Goal: Task Accomplishment & Management: Use online tool/utility

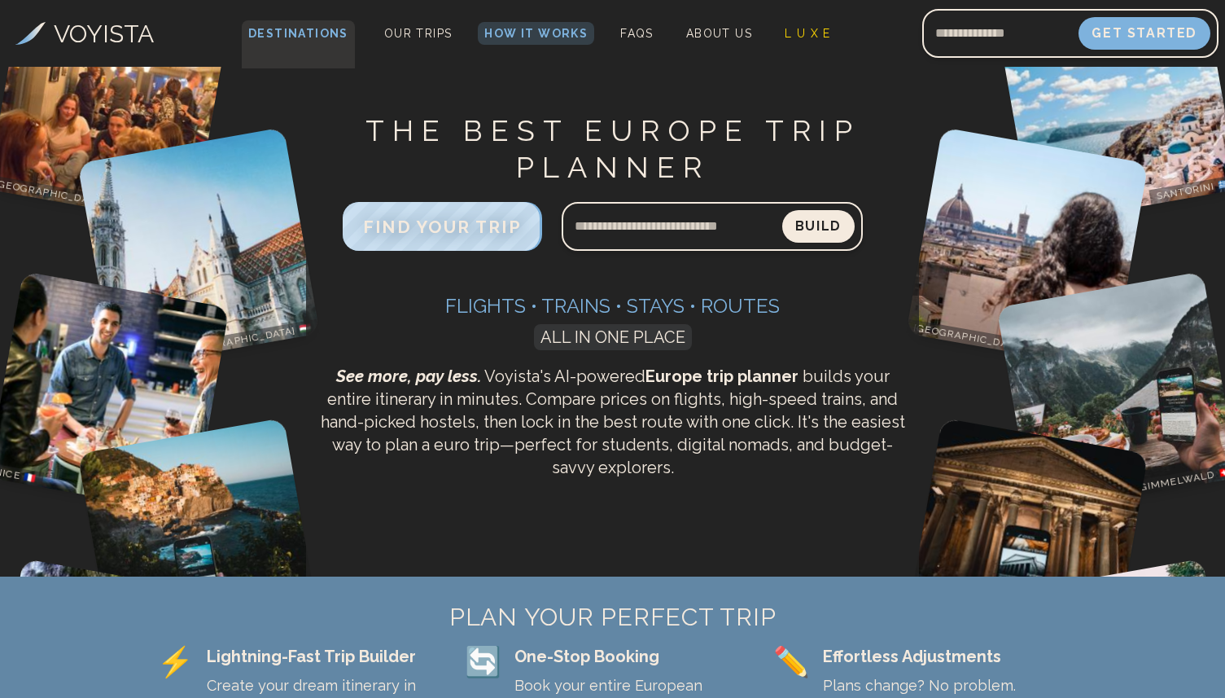
click at [311, 33] on span "Destinations" at bounding box center [298, 44] width 113 height 48
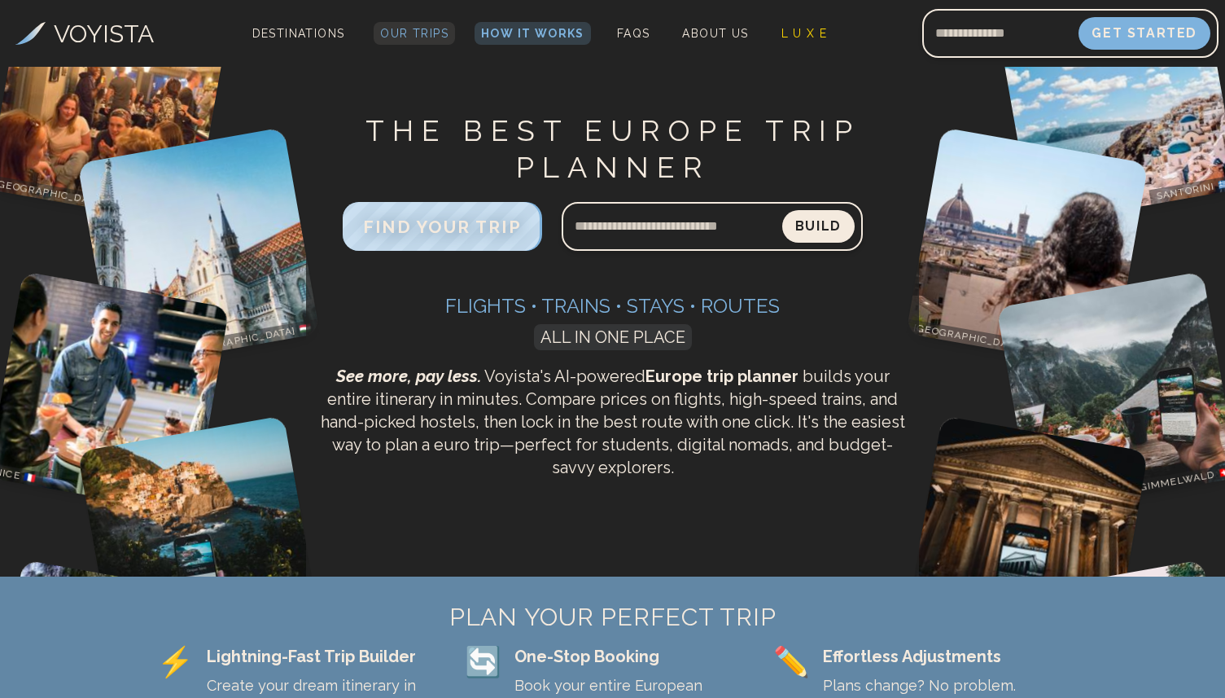
click at [441, 31] on span "Our Trips" at bounding box center [414, 33] width 68 height 13
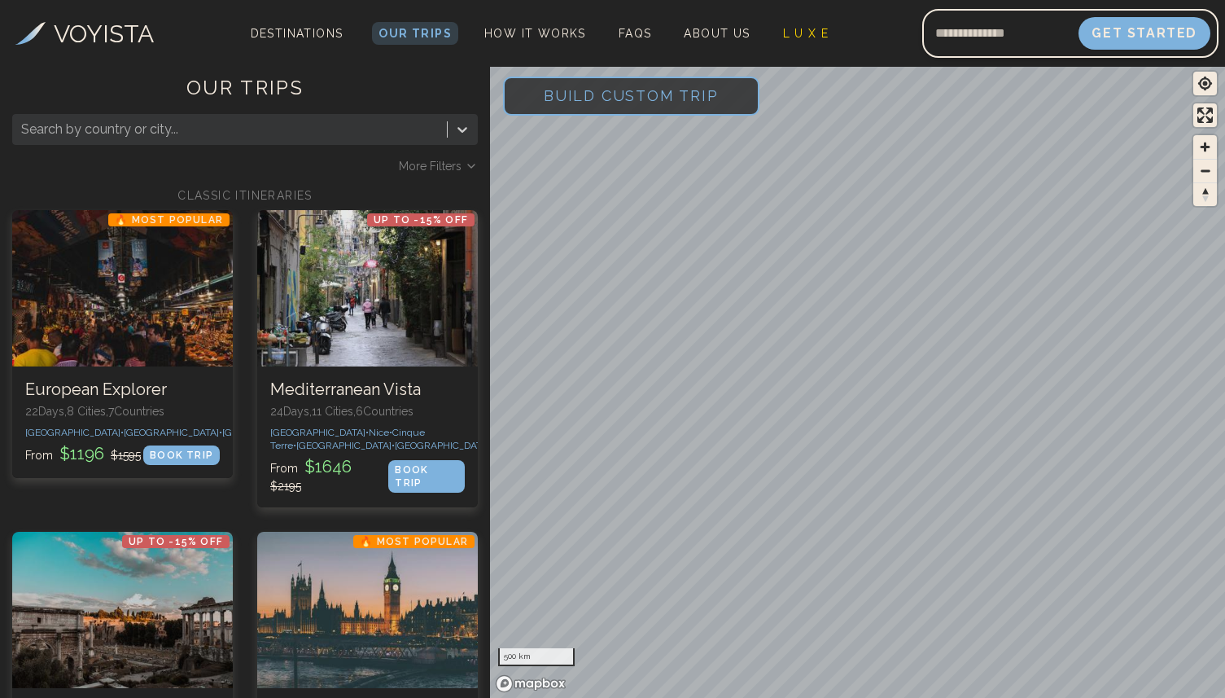
click at [682, 107] on span "Build Custom Trip" at bounding box center [631, 95] width 227 height 69
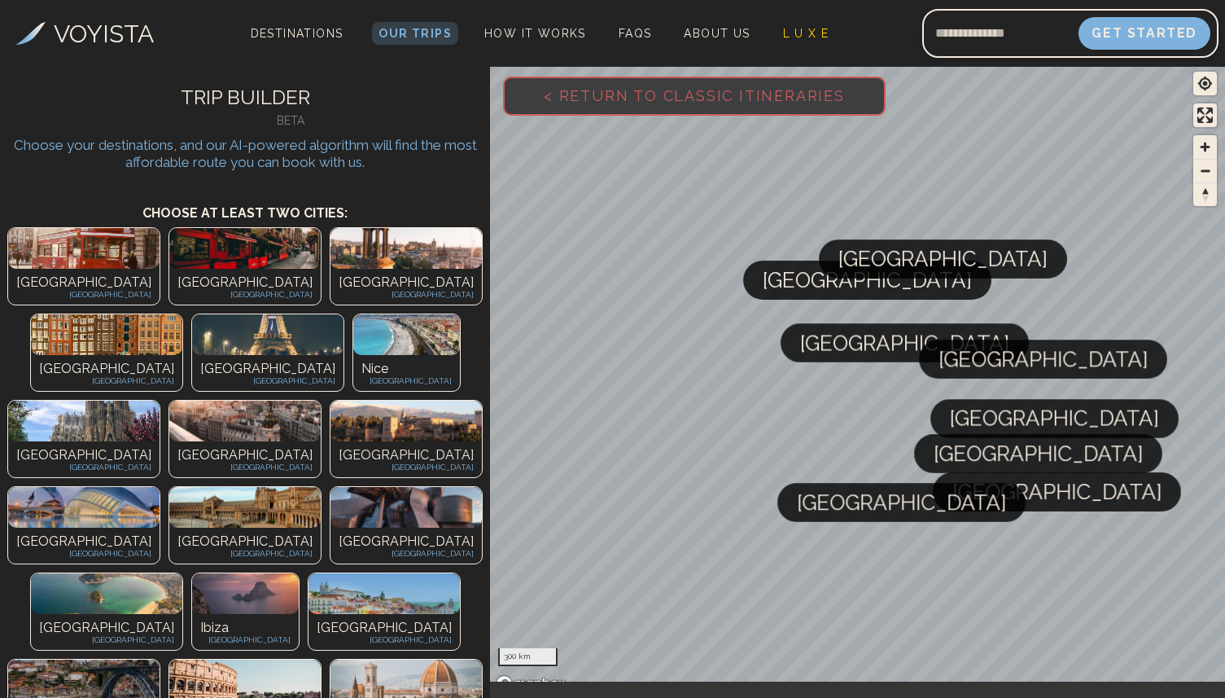
click at [72, 274] on p "[GEOGRAPHIC_DATA]" at bounding box center [83, 283] width 135 height 20
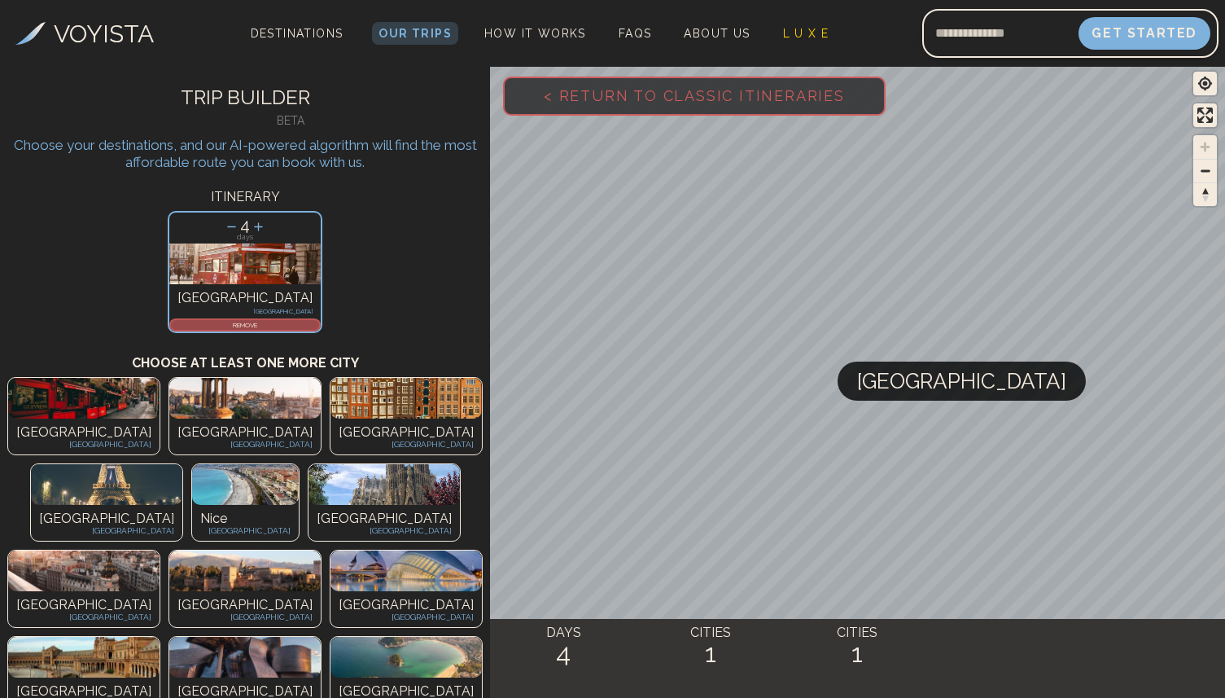
click at [182, 505] on div "Paris [GEOGRAPHIC_DATA]" at bounding box center [106, 523] width 151 height 36
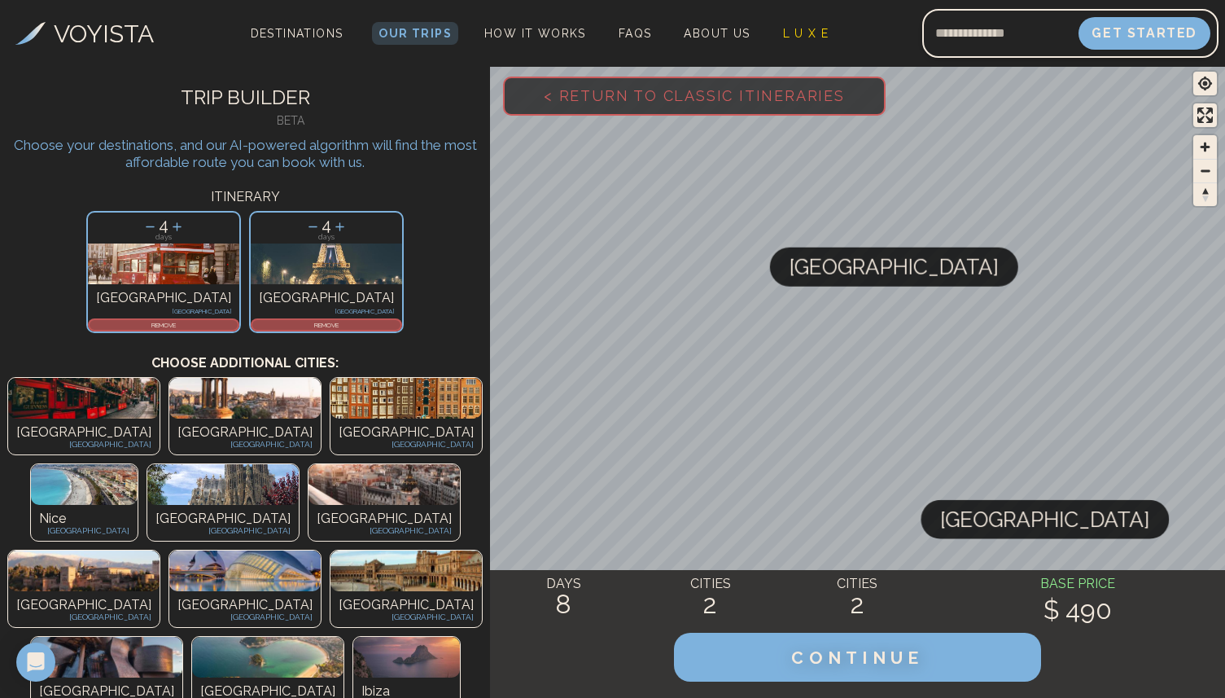
click at [299, 464] on img at bounding box center [222, 484] width 151 height 41
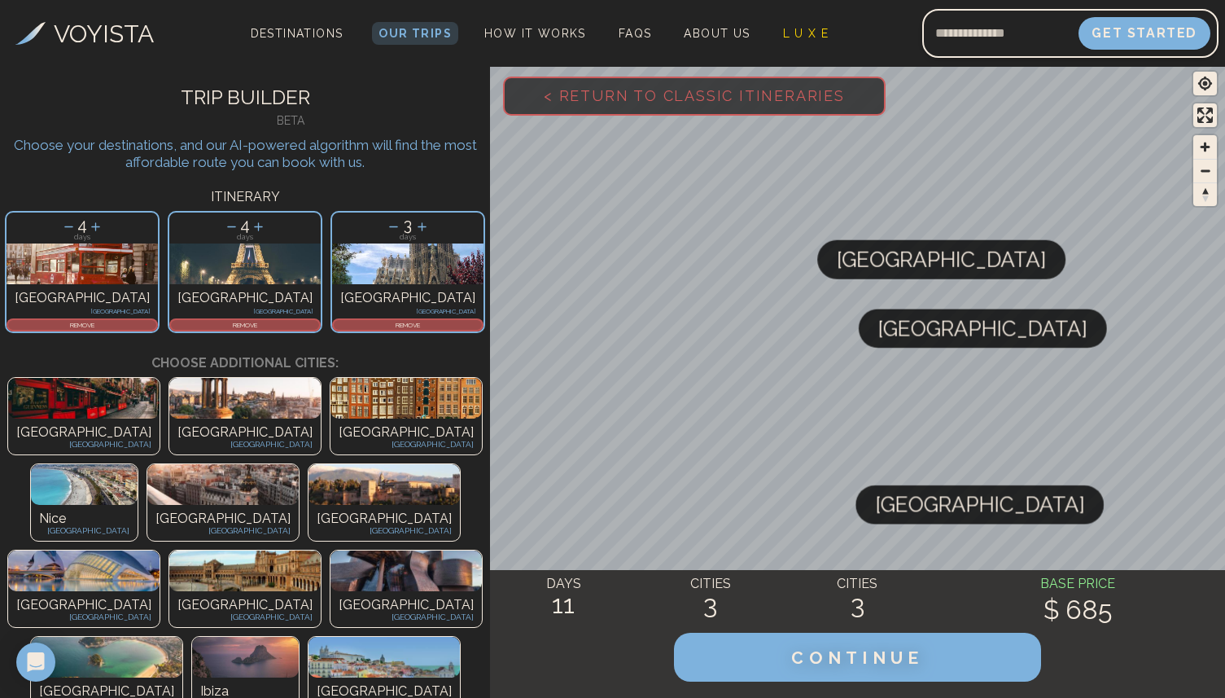
click at [299, 464] on img at bounding box center [222, 484] width 151 height 41
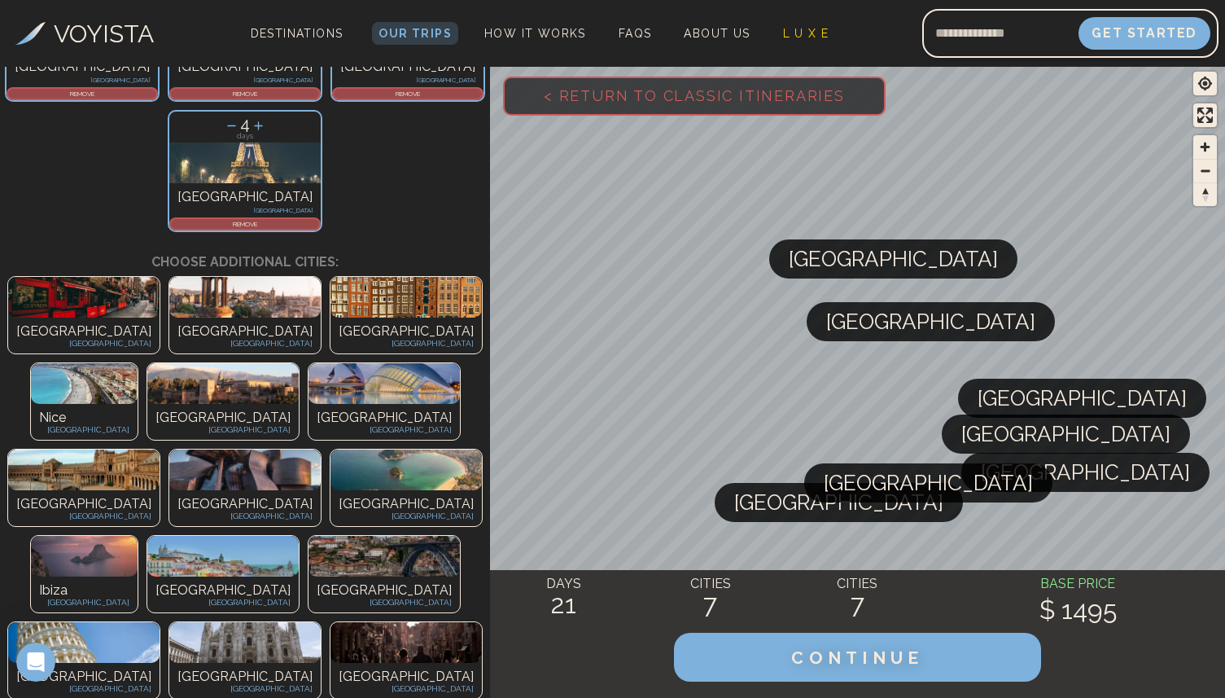
scroll to position [391, 0]
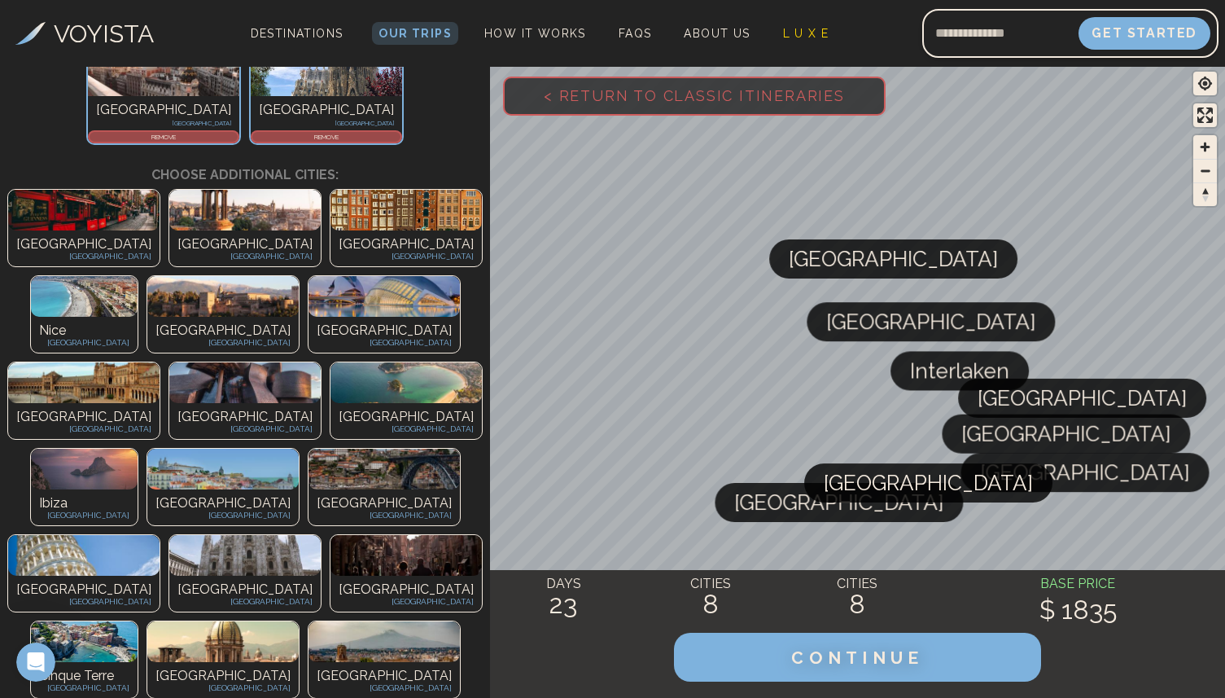
scroll to position [467, 0]
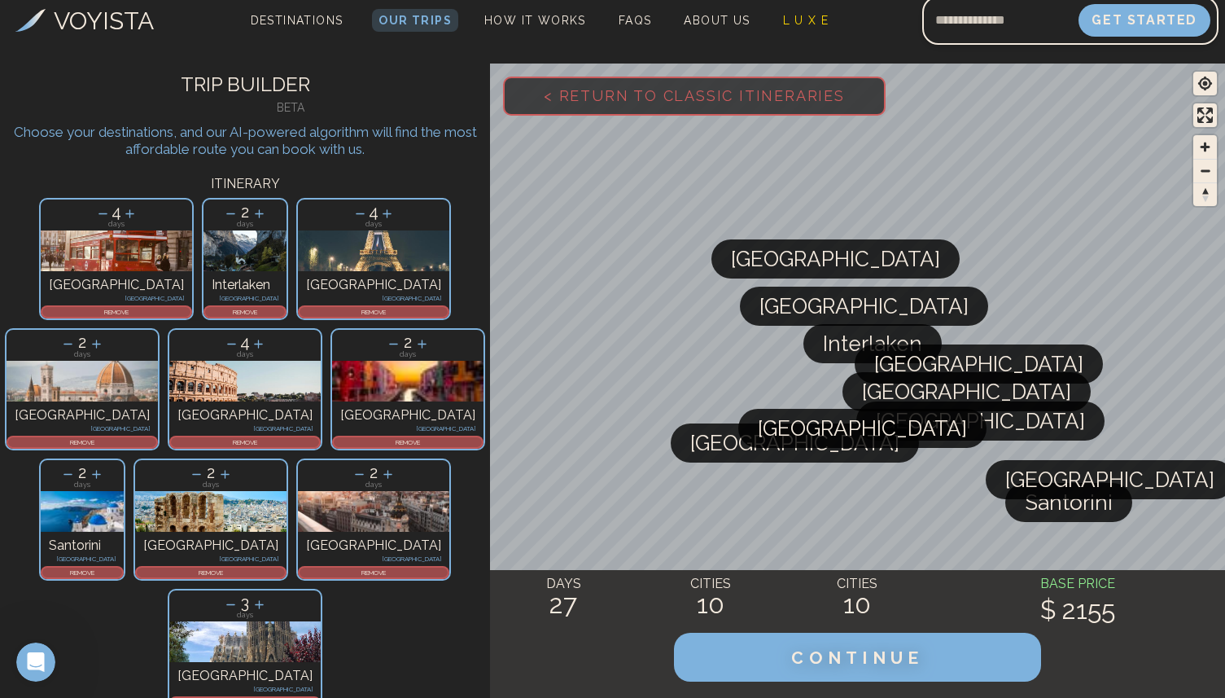
scroll to position [0, 0]
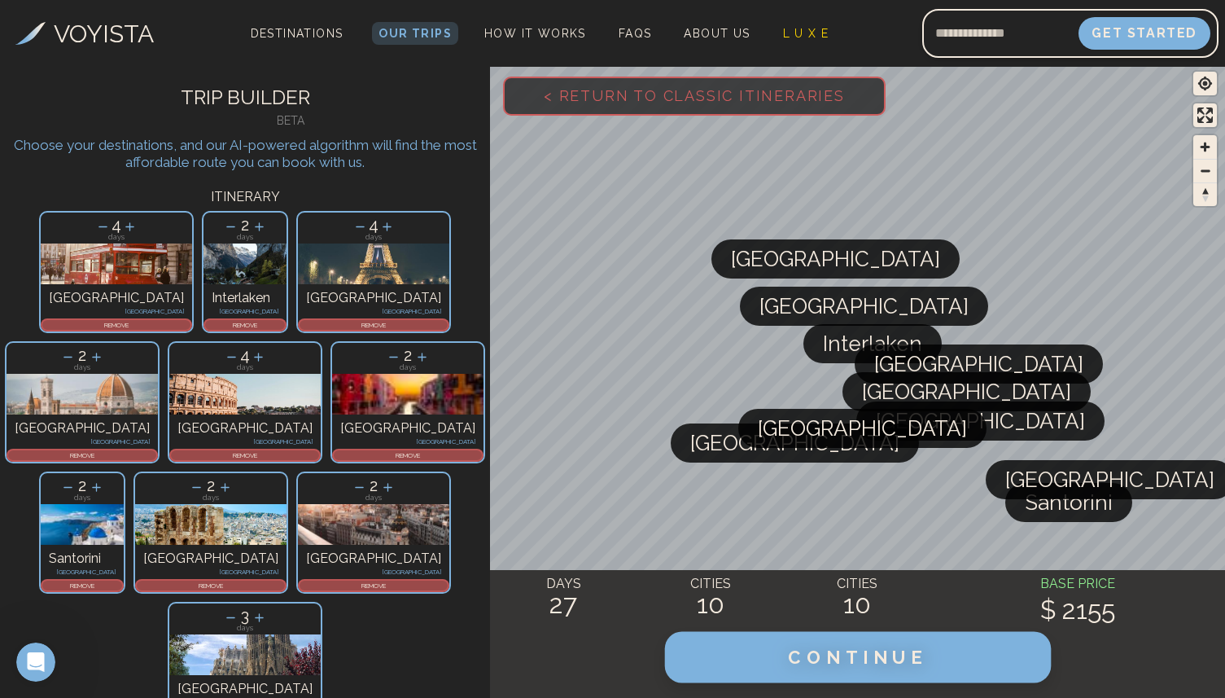
click at [811, 655] on span "CONTINUE" at bounding box center [857, 657] width 139 height 21
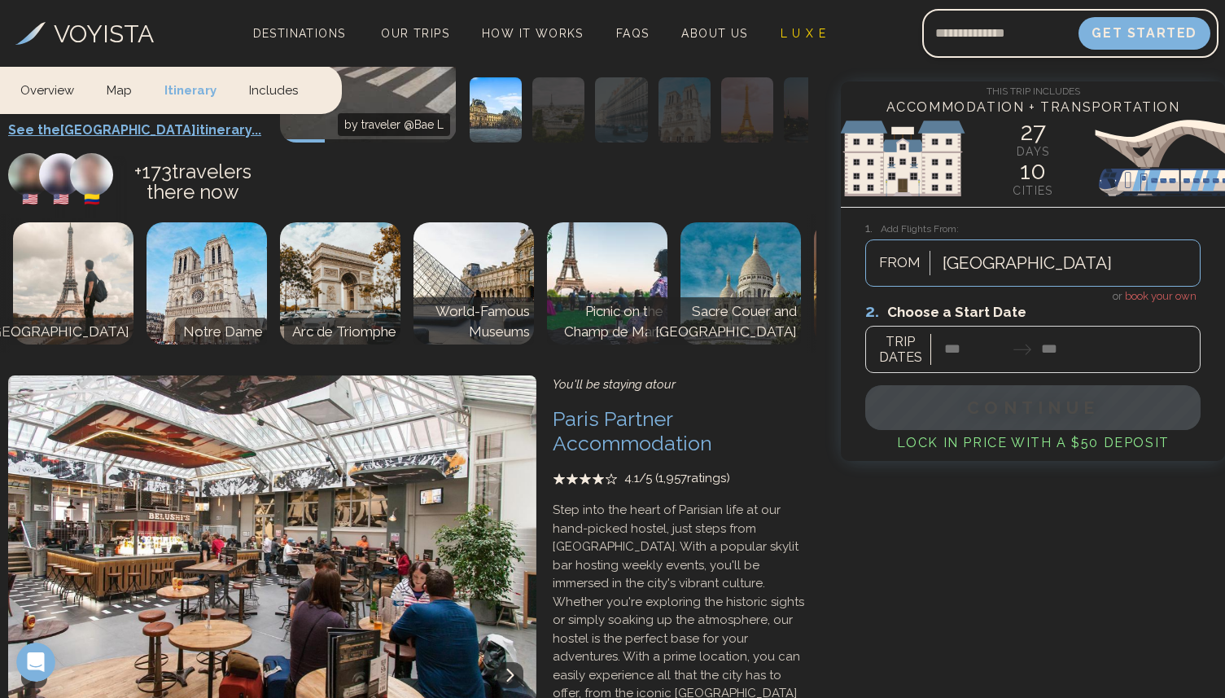
scroll to position [3846, 0]
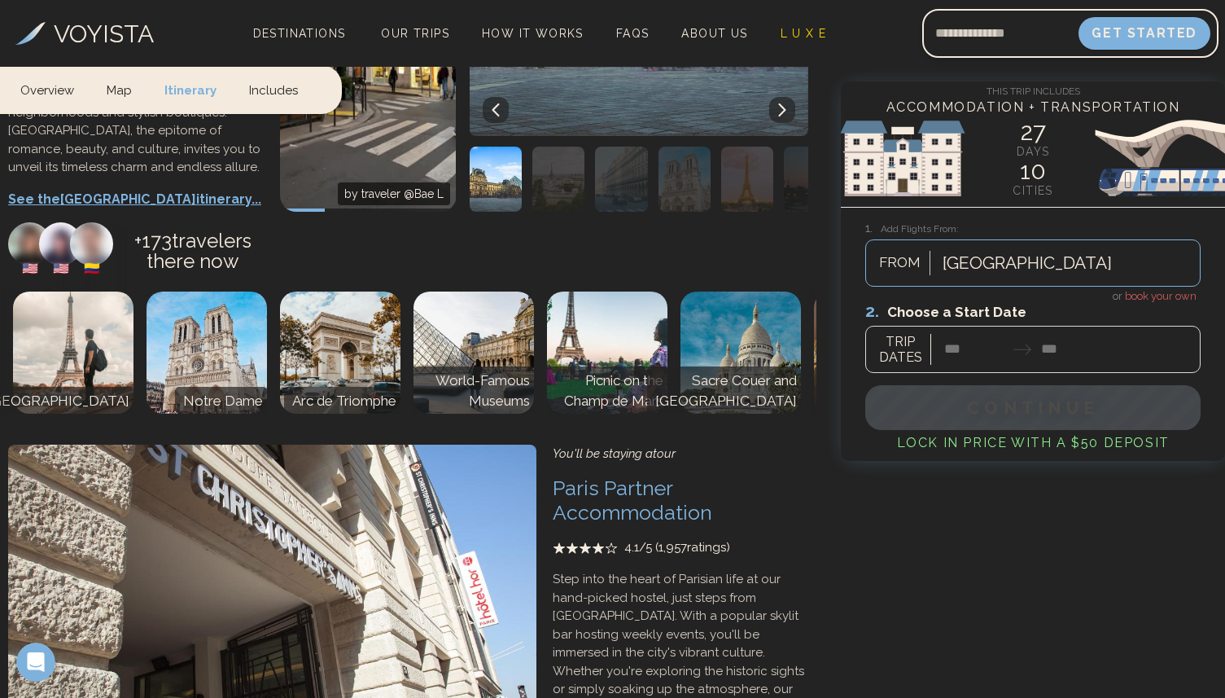
scroll to position [3760, 0]
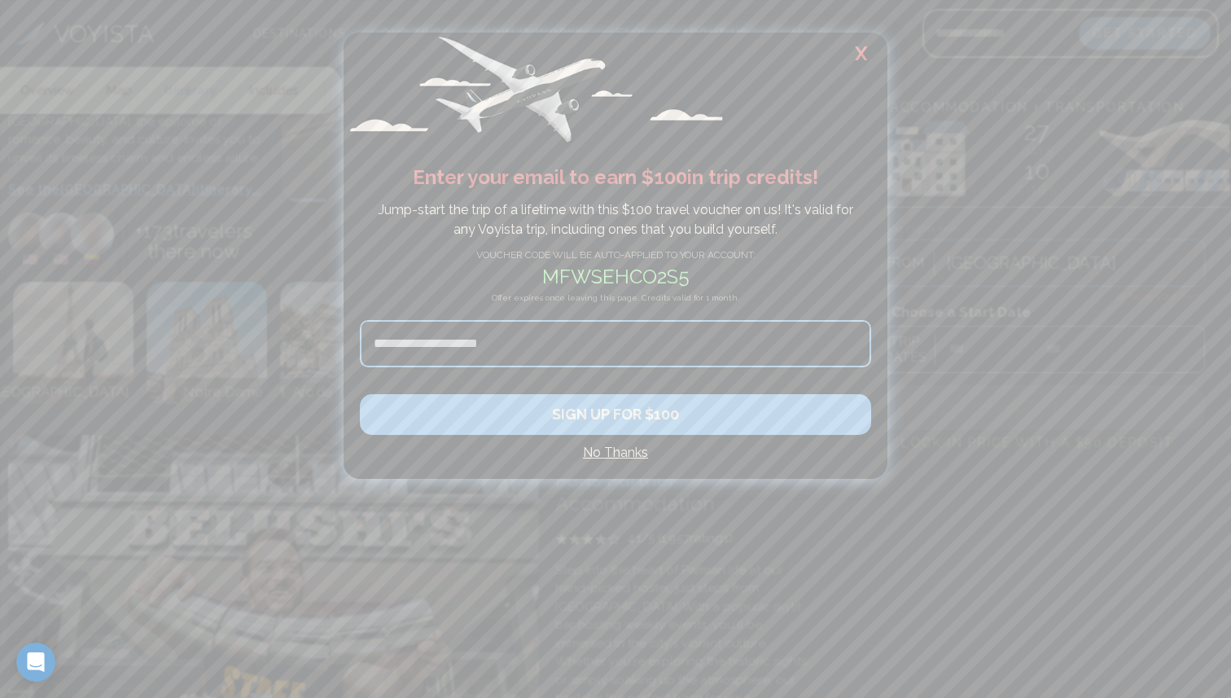
click at [864, 49] on h2 "X" at bounding box center [861, 54] width 52 height 42
click at [864, 50] on div "VOYISTA Destinations Our Trips How It Works FAQs About Us L U X E Get Started" at bounding box center [612, 33] width 1225 height 67
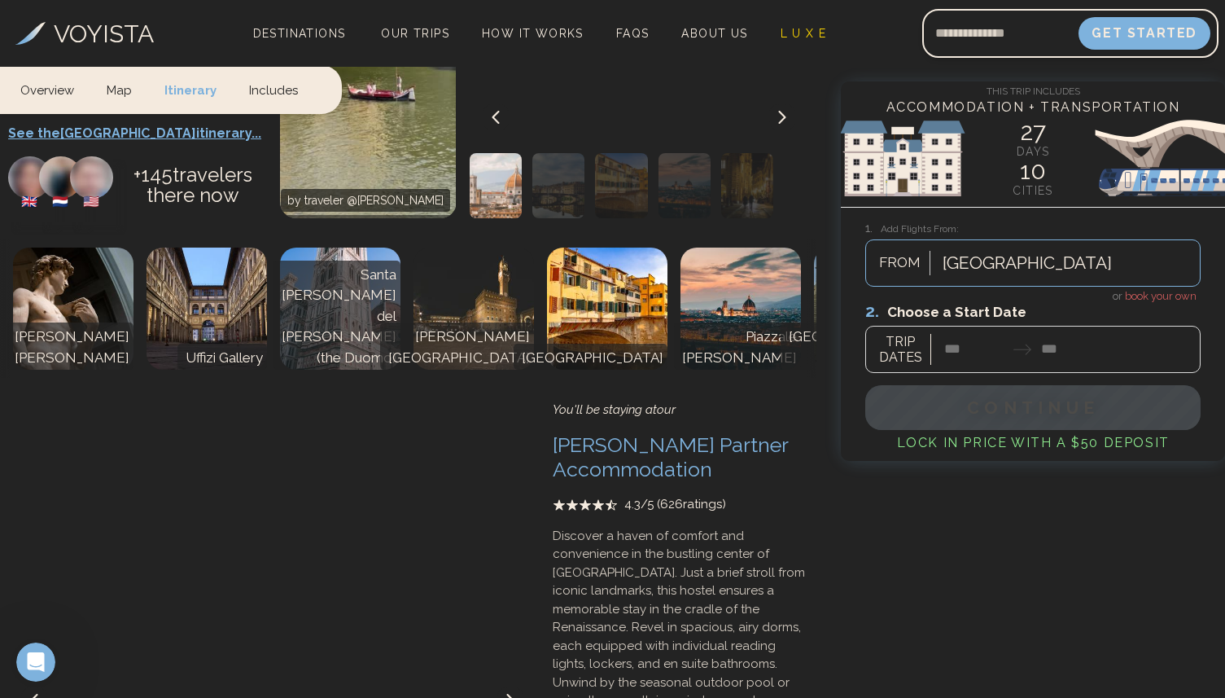
scroll to position [4899, 0]
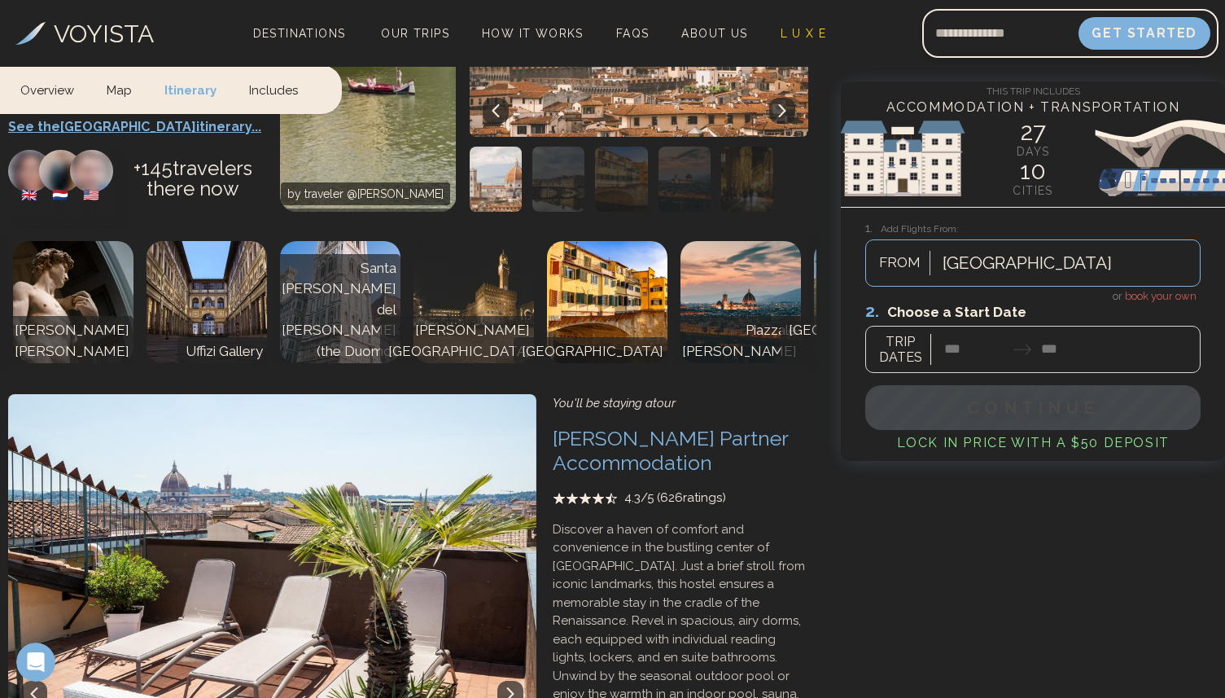
click at [516, 687] on icon at bounding box center [510, 693] width 13 height 13
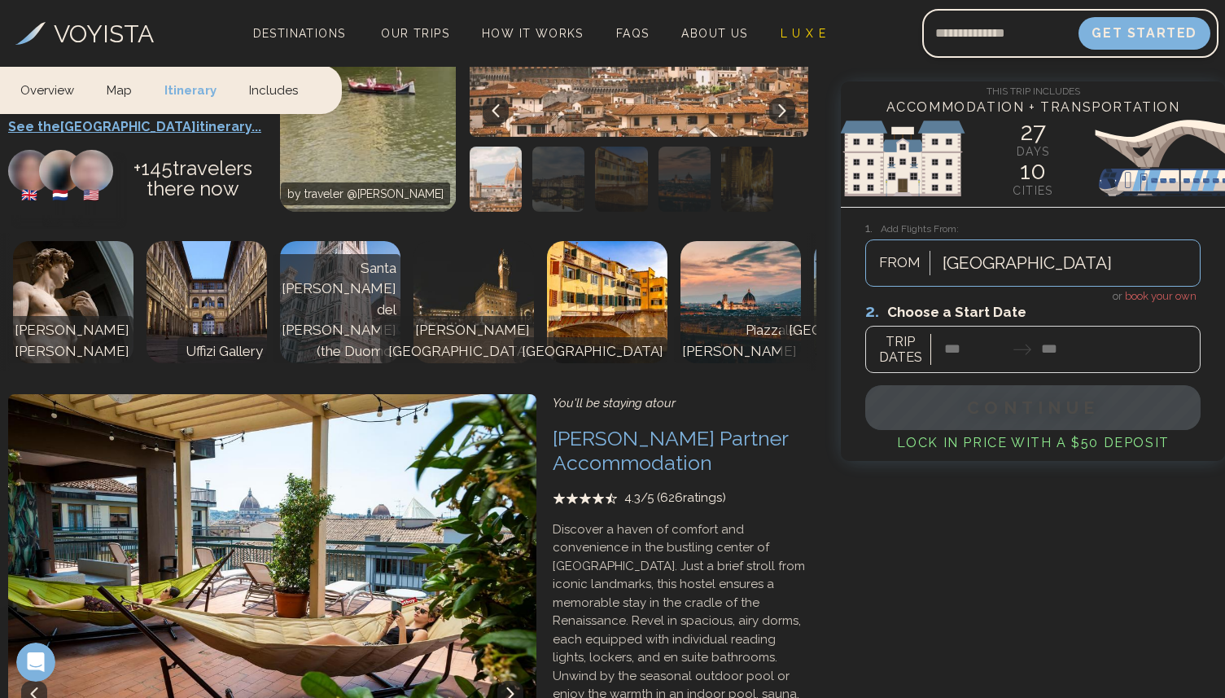
click at [516, 687] on icon at bounding box center [510, 693] width 13 height 13
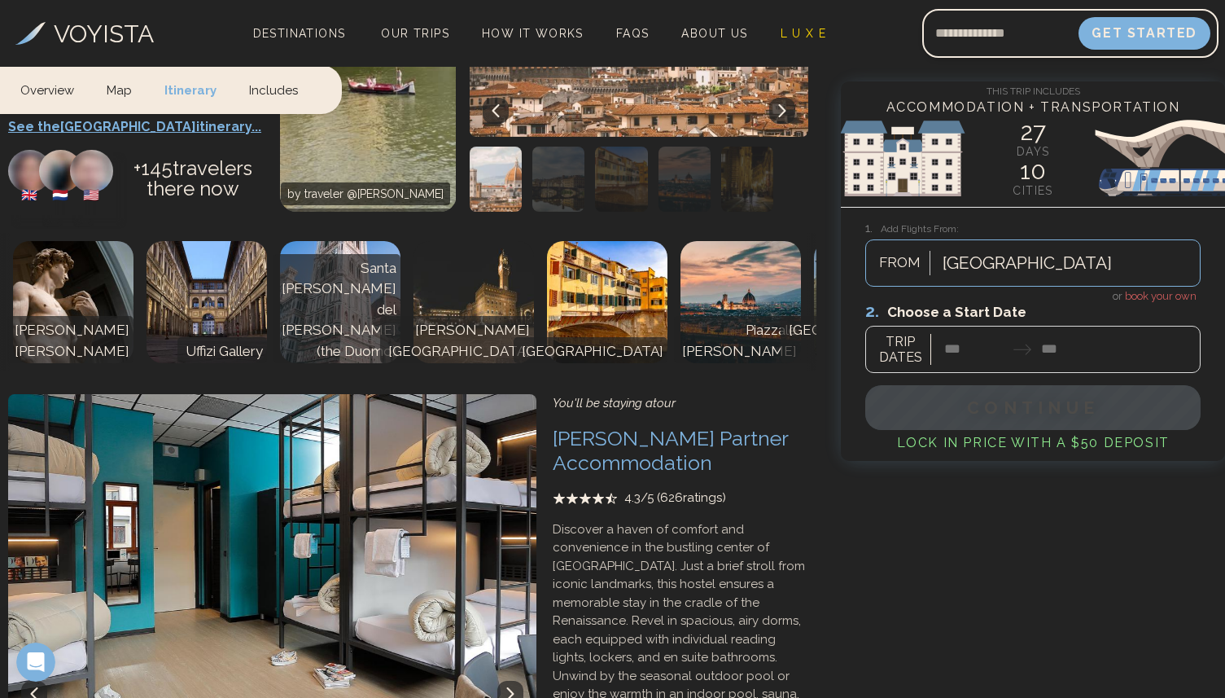
click at [516, 687] on icon at bounding box center [510, 693] width 13 height 13
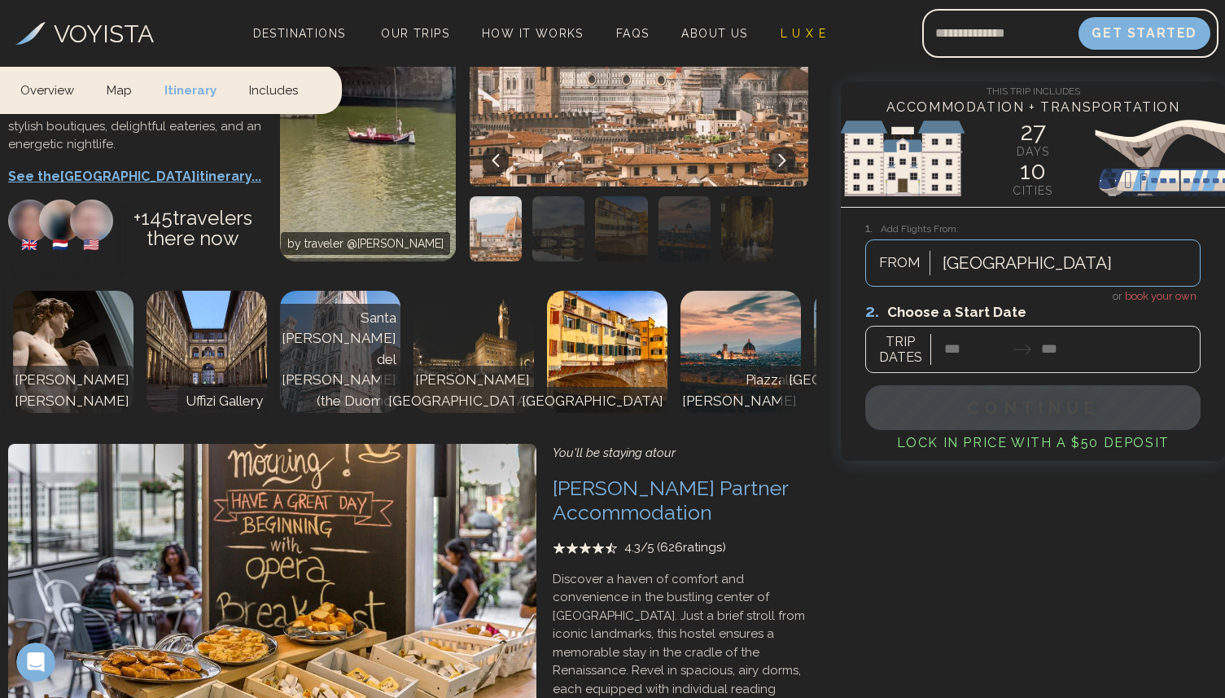
scroll to position [4846, 0]
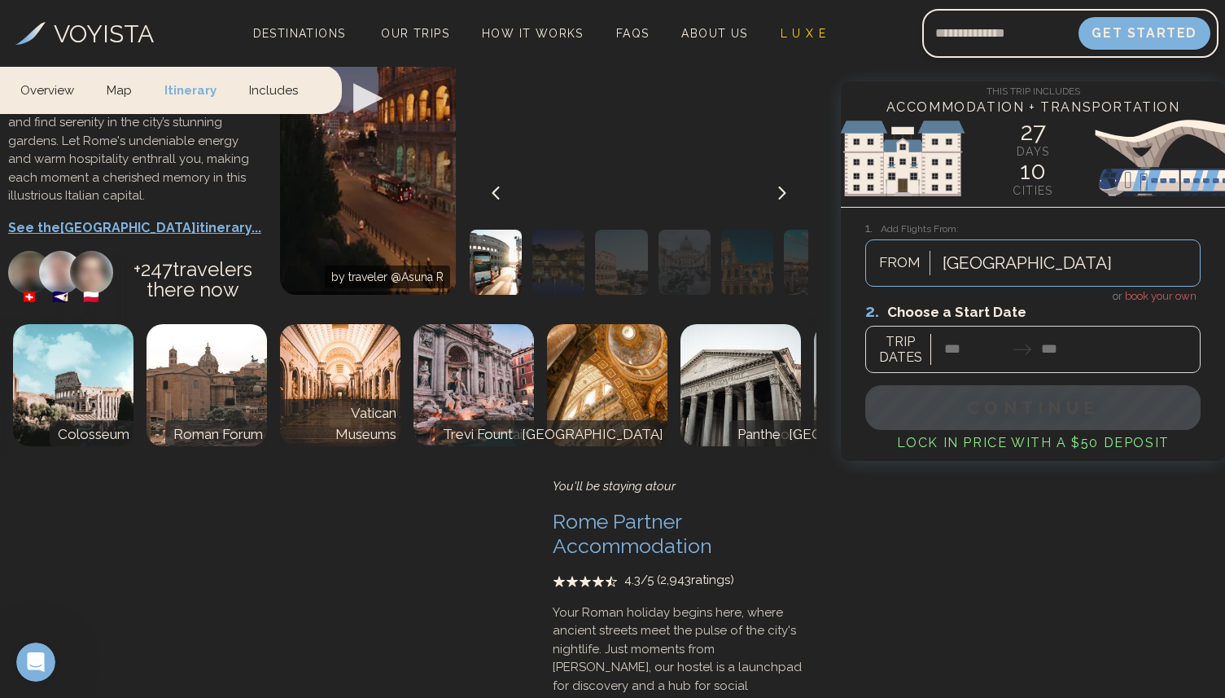
scroll to position [5966, 0]
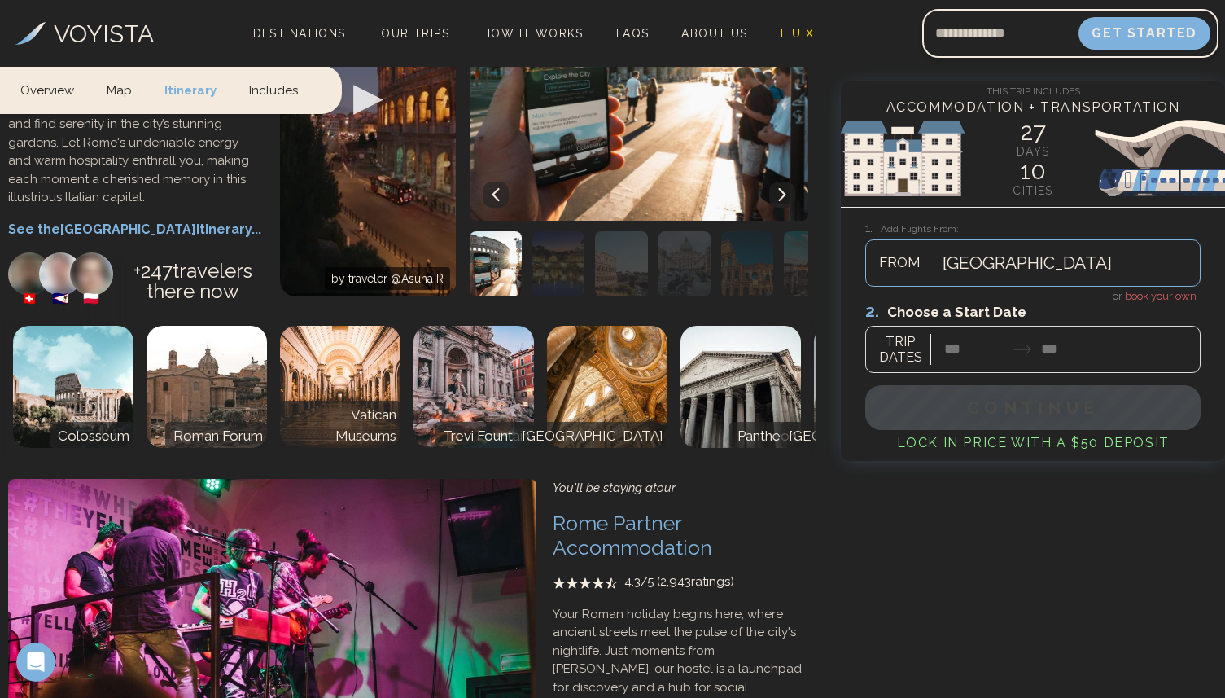
click at [49, 479] on img at bounding box center [265, 642] width 541 height 326
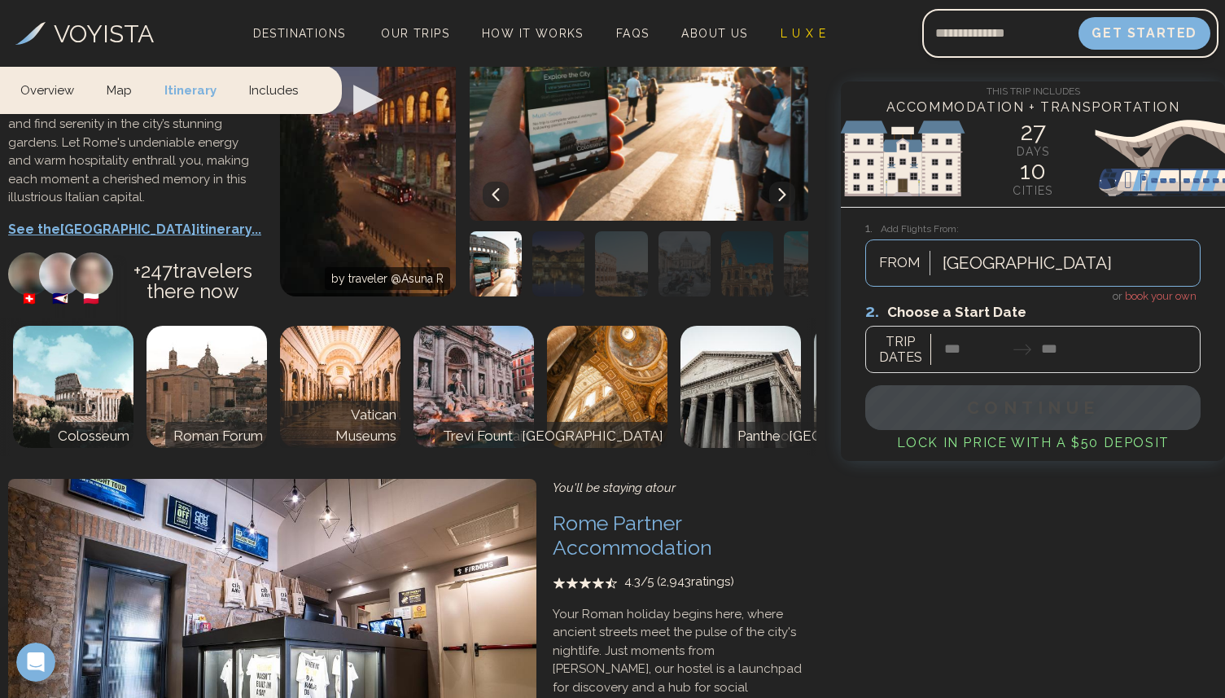
click at [265, 479] on img at bounding box center [265, 642] width 541 height 326
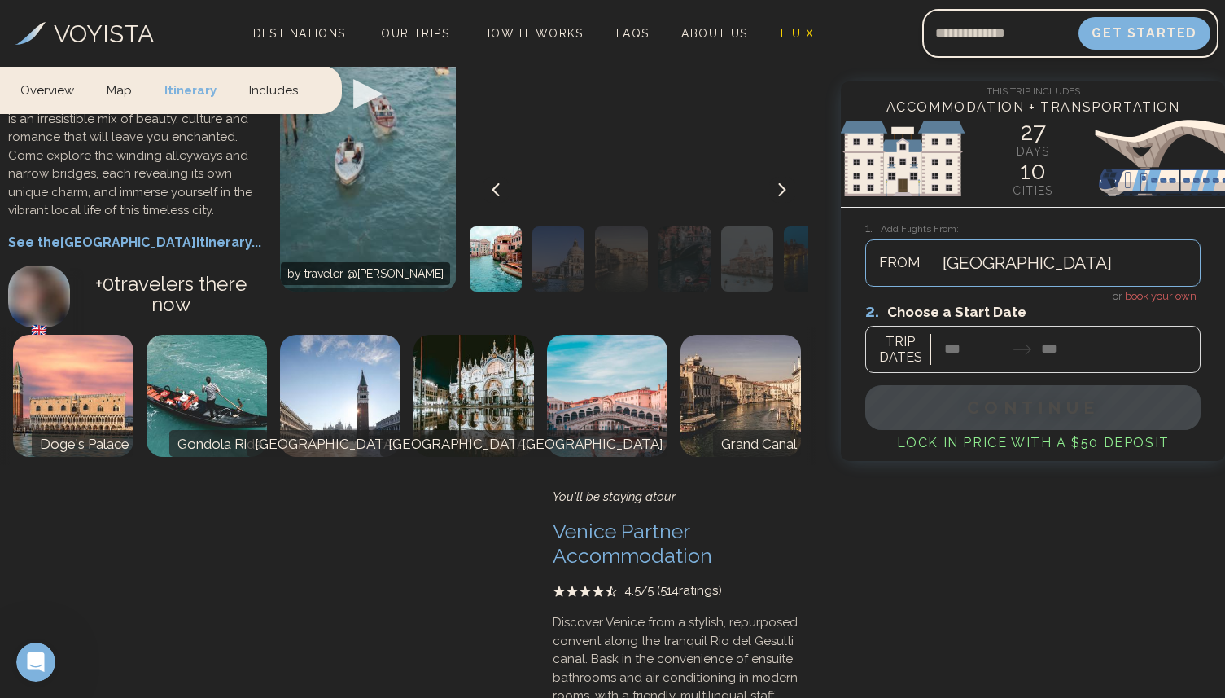
scroll to position [7078, 0]
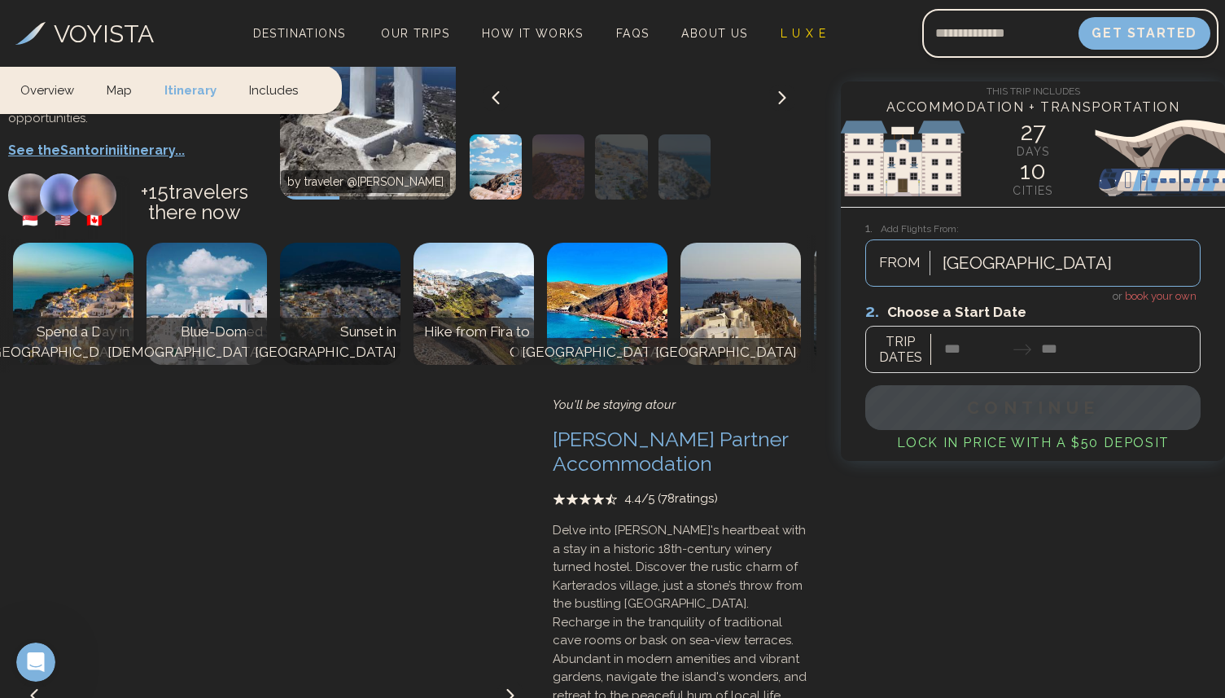
scroll to position [8253, 0]
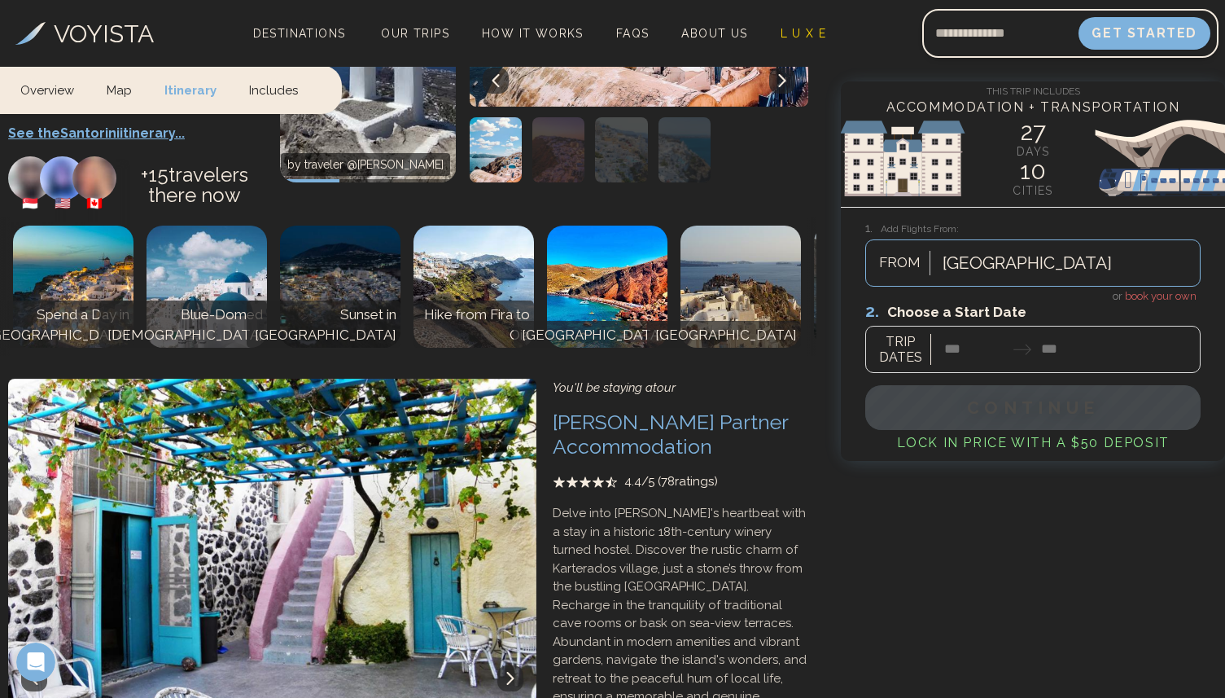
click at [515, 672] on icon at bounding box center [510, 678] width 13 height 13
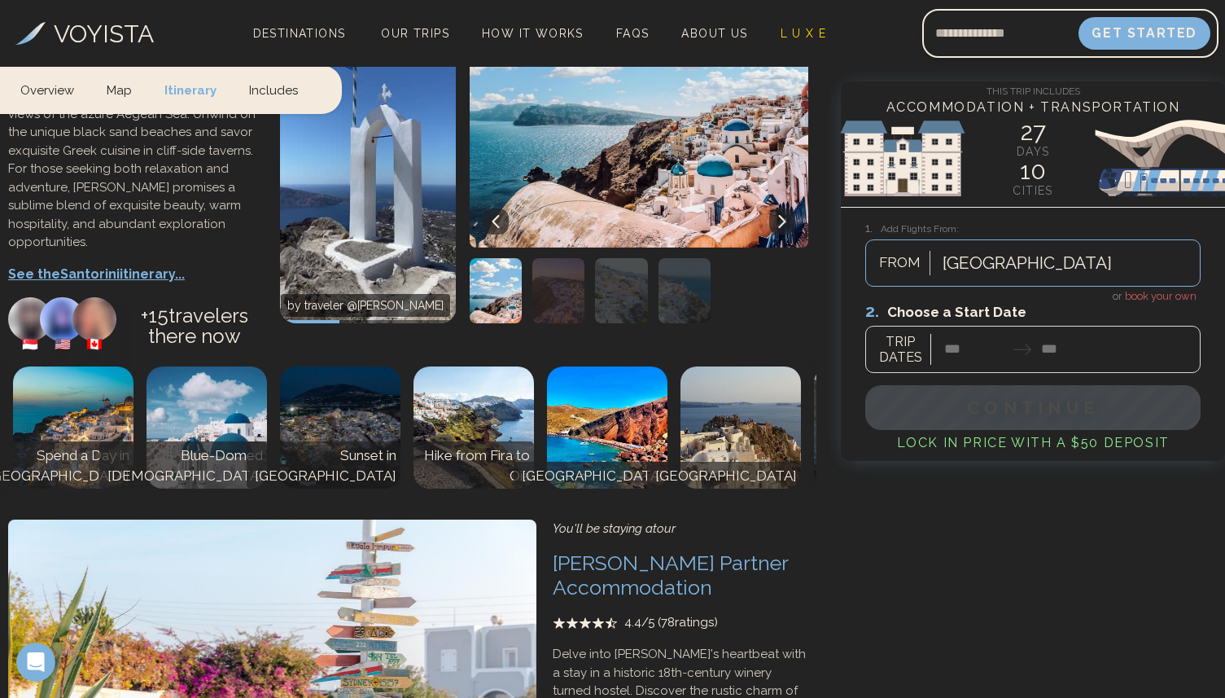
scroll to position [8104, 0]
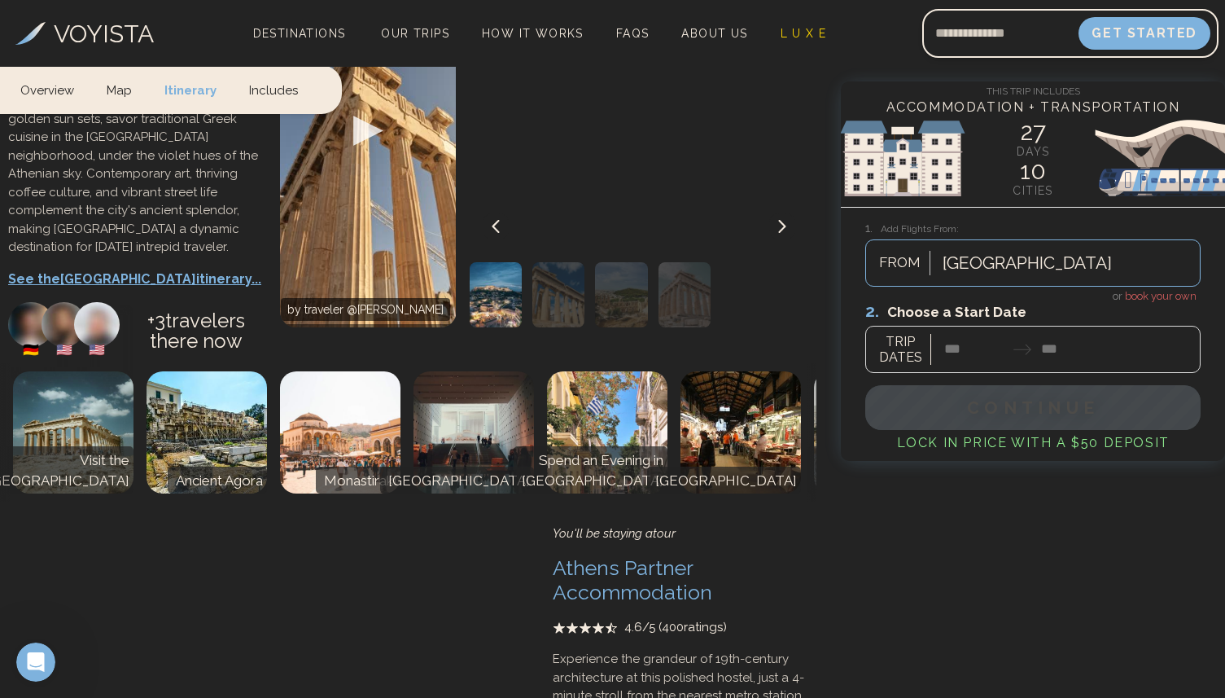
scroll to position [9216, 0]
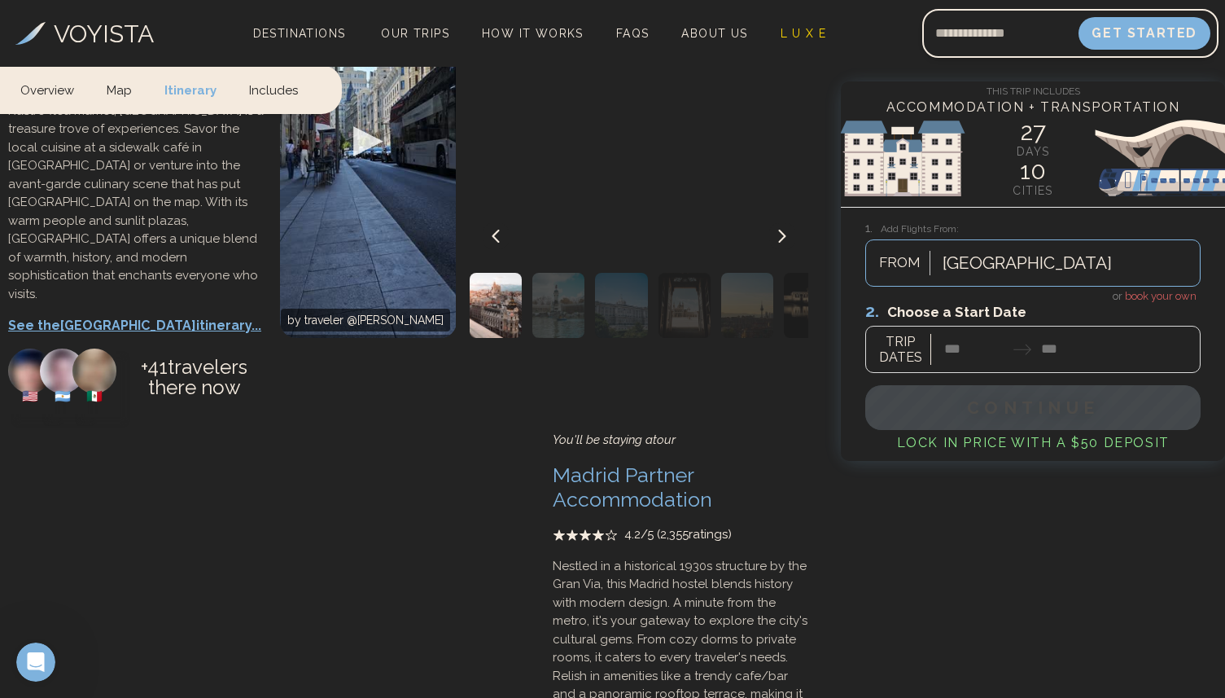
scroll to position [10326, 0]
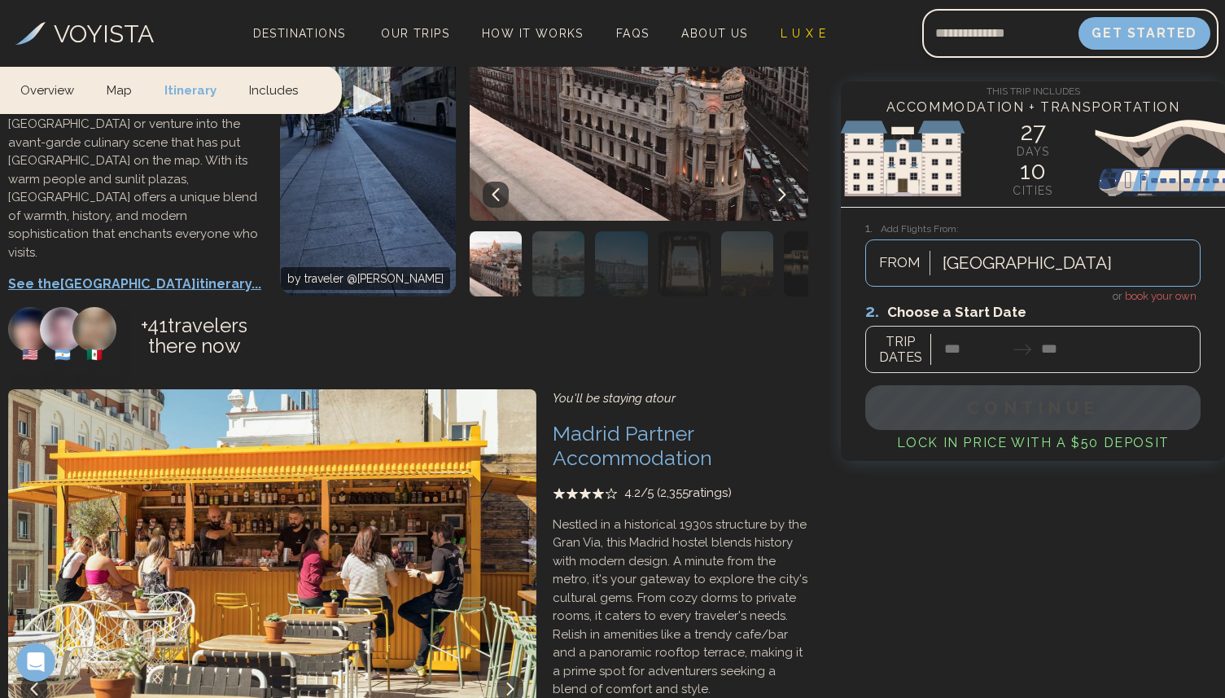
click at [505, 682] on icon at bounding box center [510, 688] width 13 height 13
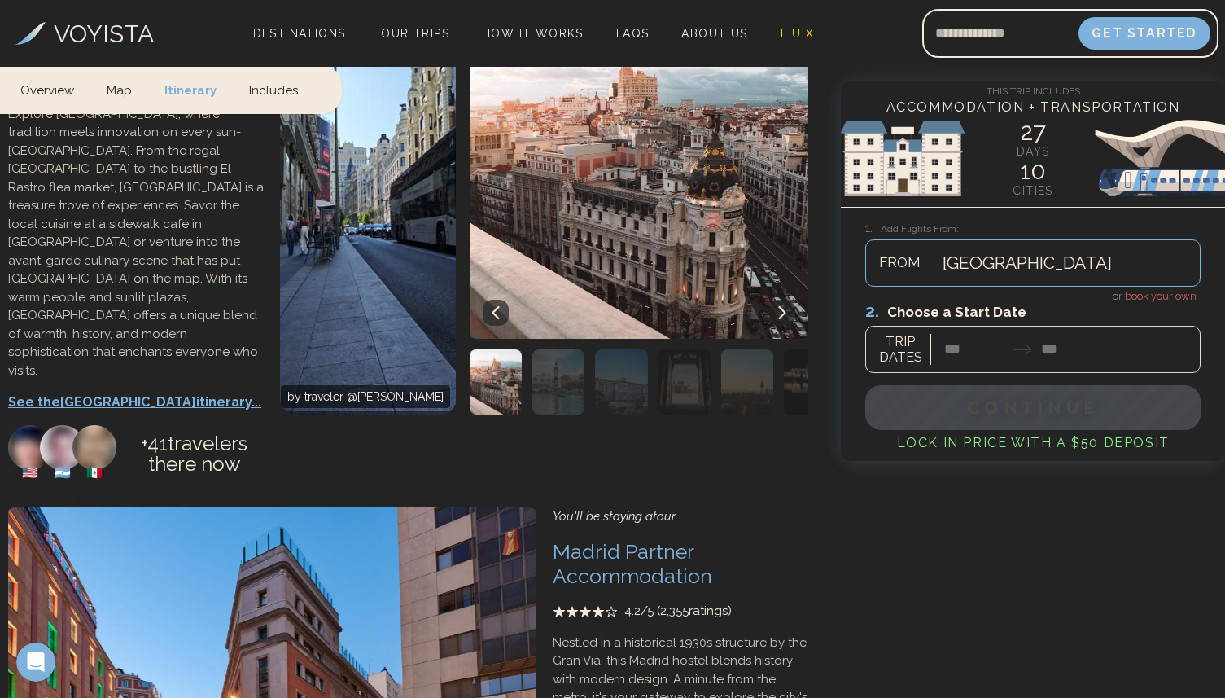
scroll to position [10207, 0]
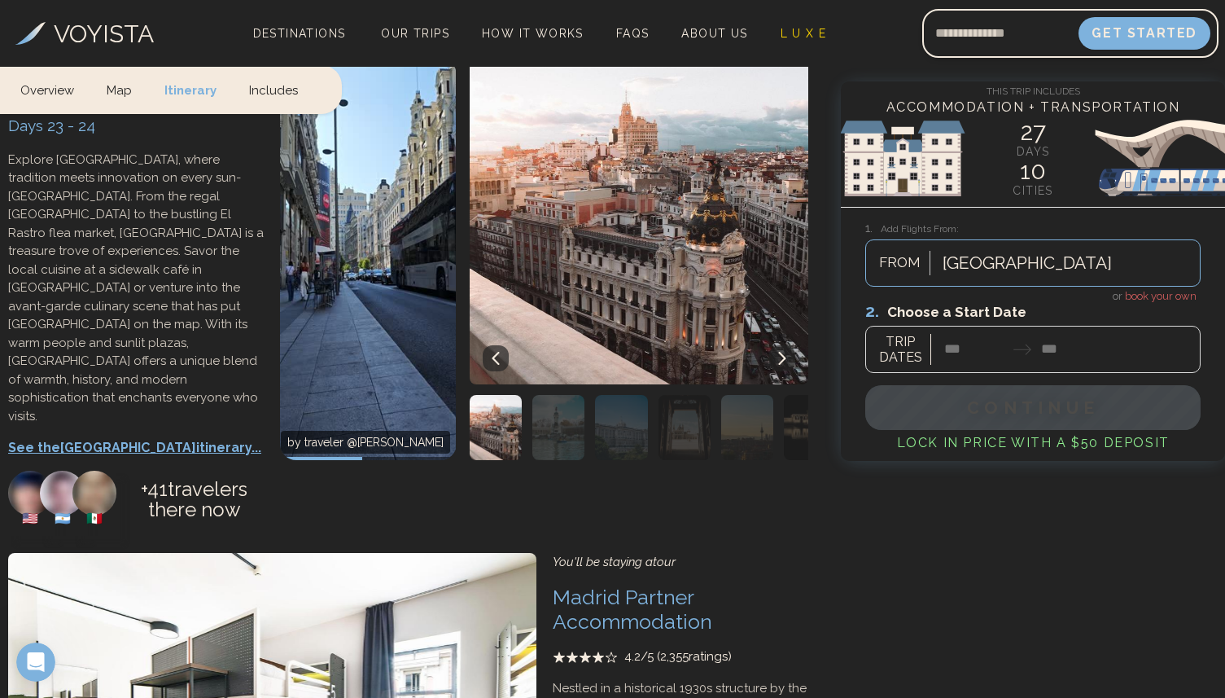
scroll to position [10160, 0]
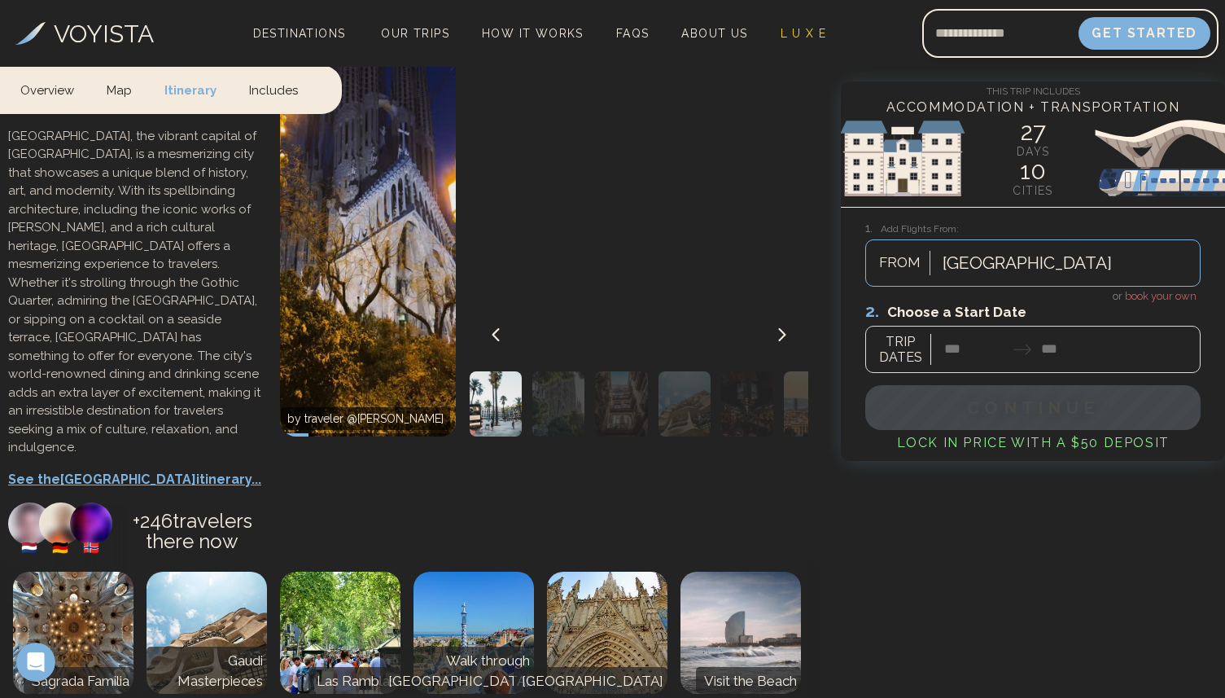
scroll to position [11226, 0]
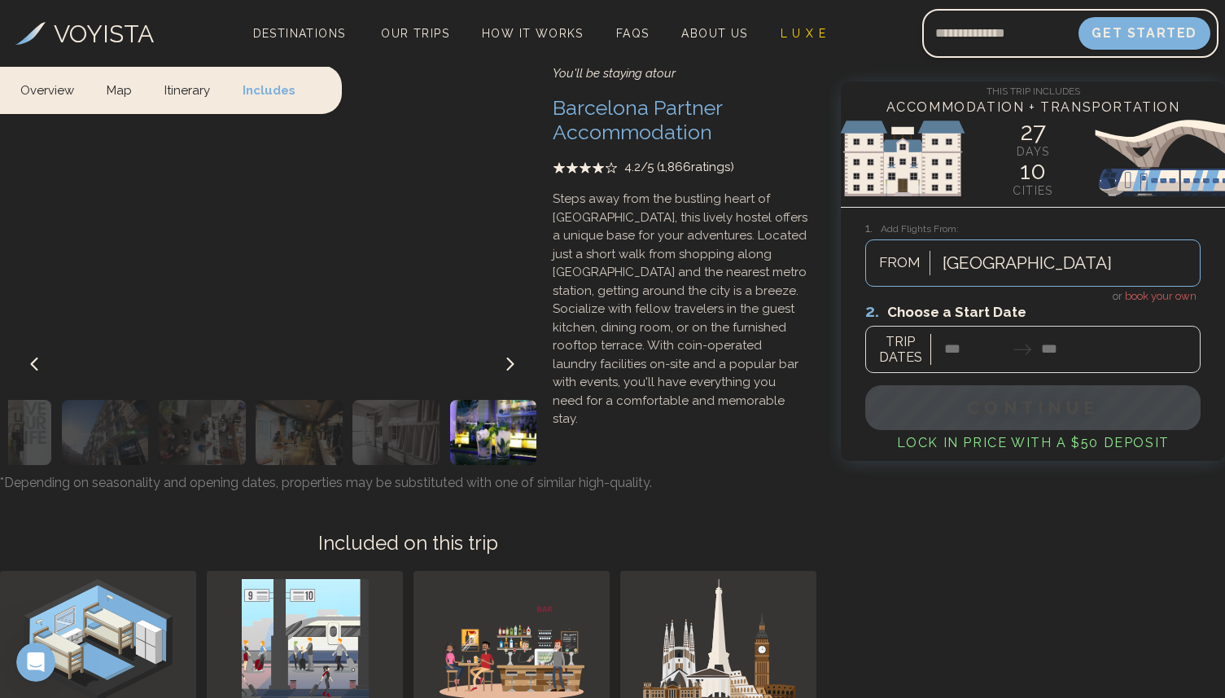
scroll to position [11860, 0]
